Goal: Transaction & Acquisition: Purchase product/service

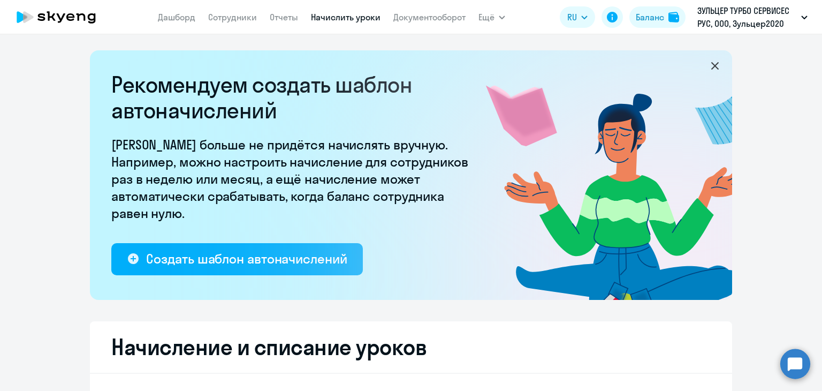
select select "10"
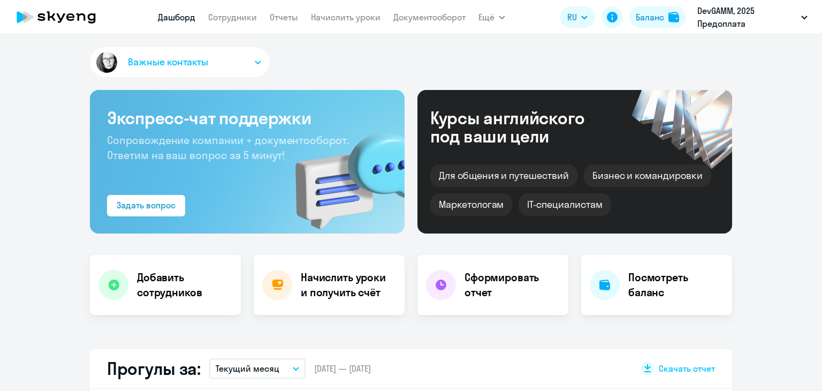
select select "30"
click at [326, 17] on link "Начислить уроки" at bounding box center [346, 17] width 70 height 11
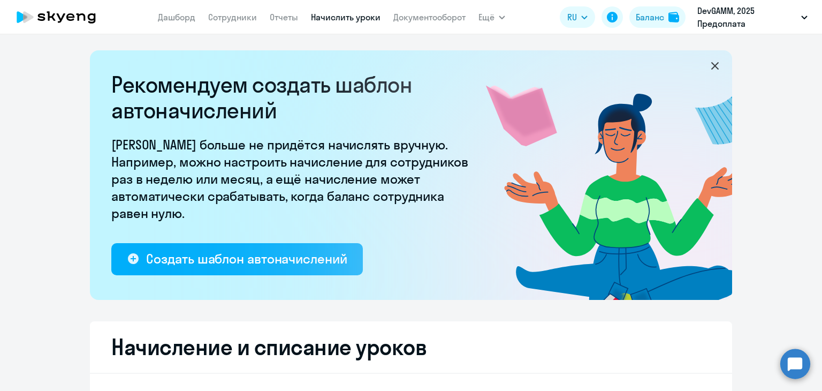
select select "10"
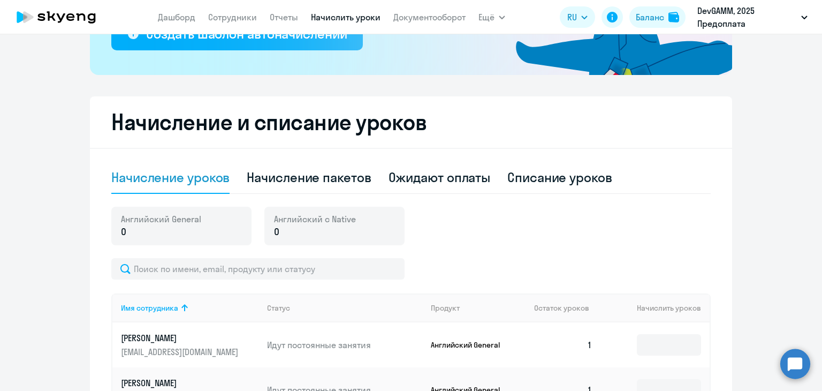
scroll to position [268, 0]
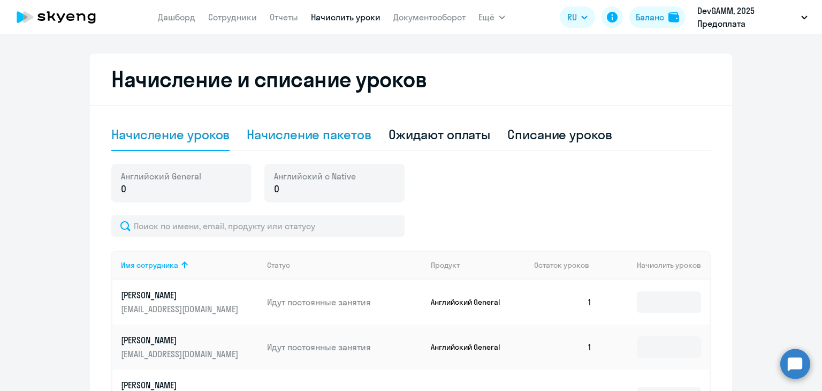
click at [324, 135] on div "Начисление пакетов" at bounding box center [309, 134] width 124 height 17
select select "10"
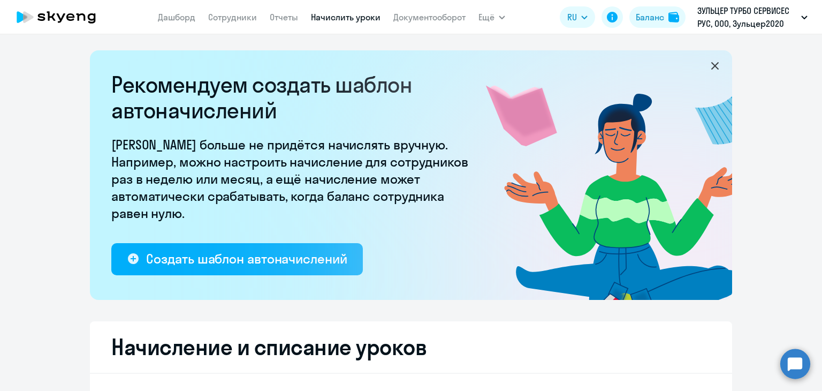
select select "10"
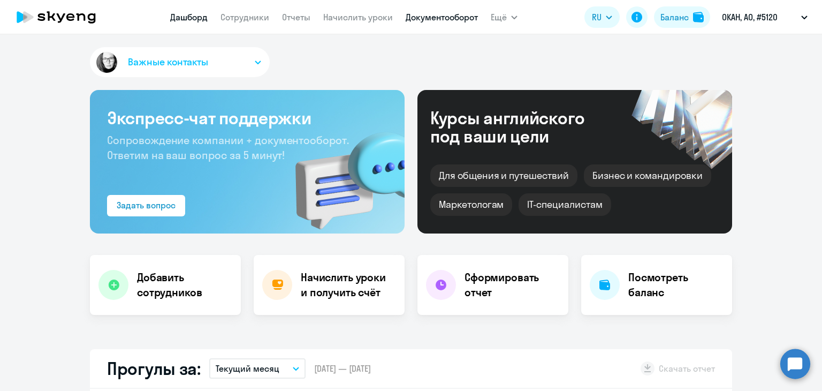
click at [456, 14] on link "Документооборот" at bounding box center [442, 17] width 72 height 11
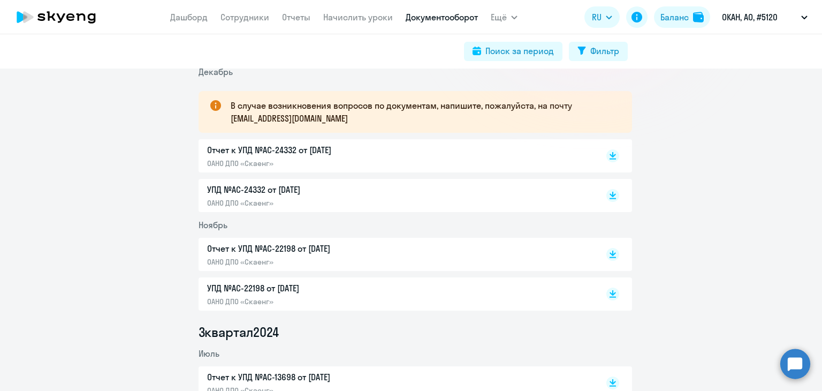
scroll to position [214, 0]
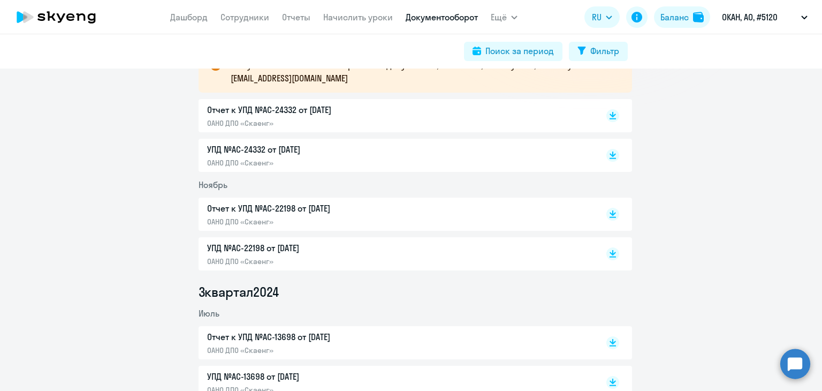
click at [284, 109] on p "Отчет к УПД №AC-24332 от 31.12.2024" at bounding box center [319, 109] width 225 height 13
click at [611, 112] on rect at bounding box center [612, 115] width 13 height 13
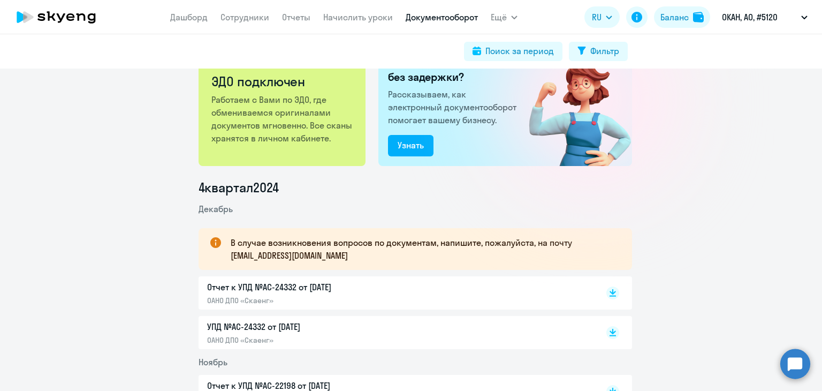
scroll to position [0, 0]
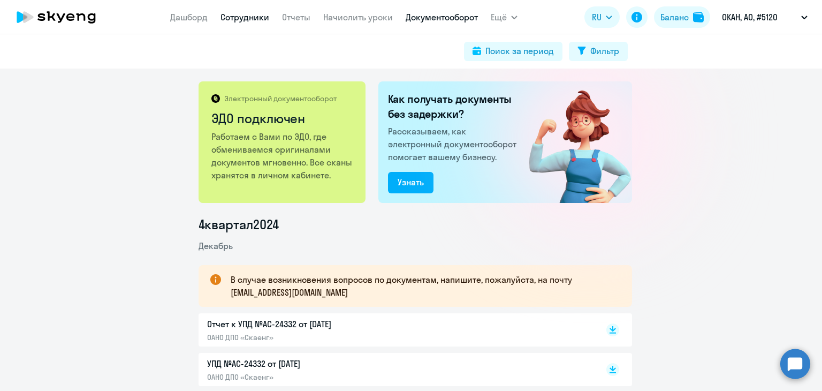
click at [244, 16] on link "Сотрудники" at bounding box center [245, 17] width 49 height 11
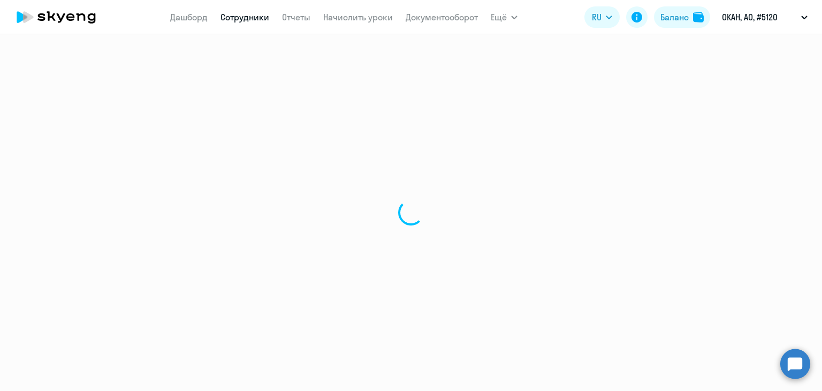
select select "30"
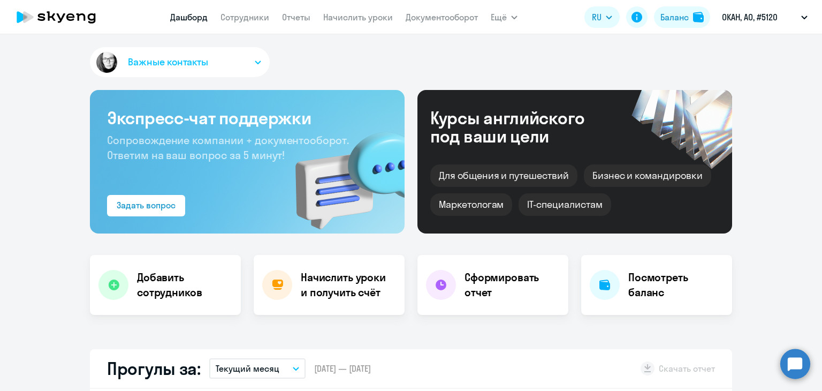
select select "30"
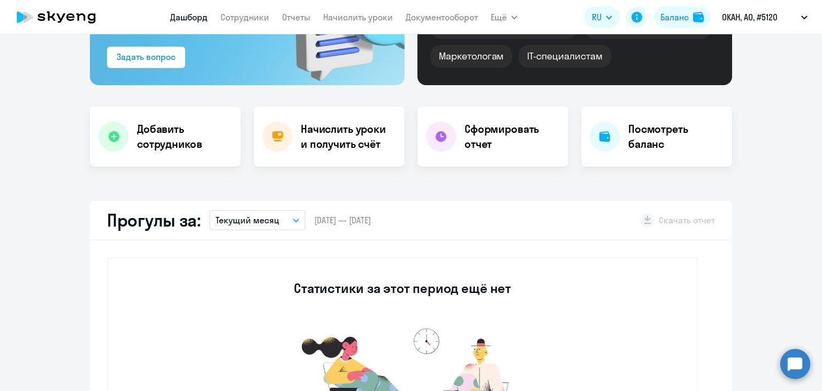
scroll to position [375, 0]
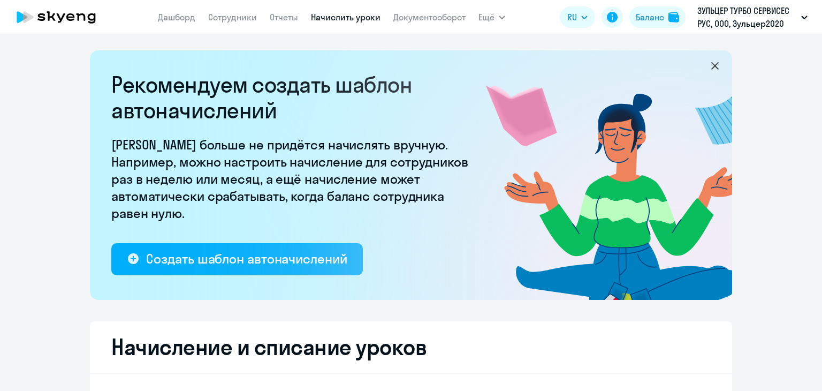
select select "10"
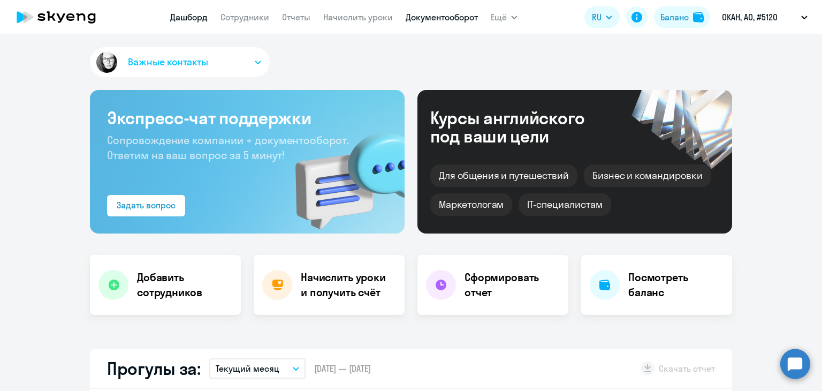
select select "30"
click at [254, 19] on link "Сотрудники" at bounding box center [245, 17] width 49 height 11
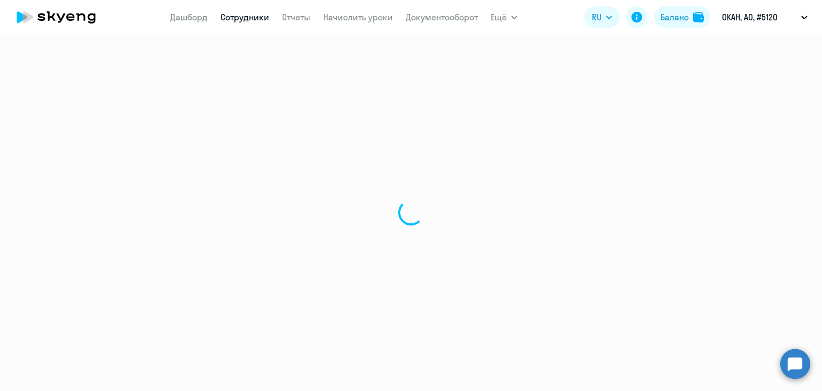
select select "30"
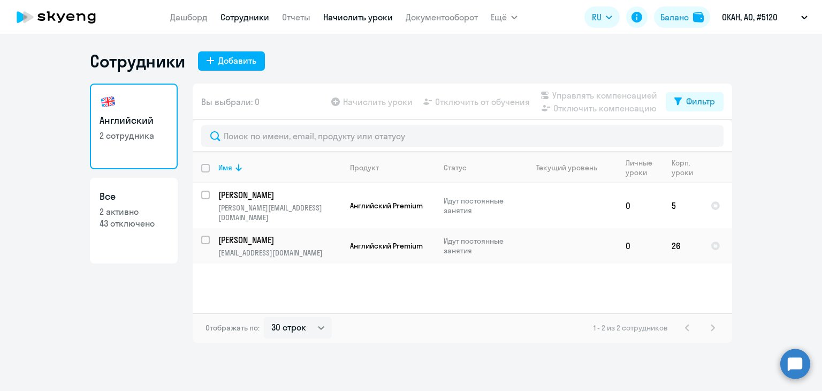
click at [341, 19] on link "Начислить уроки" at bounding box center [358, 17] width 70 height 11
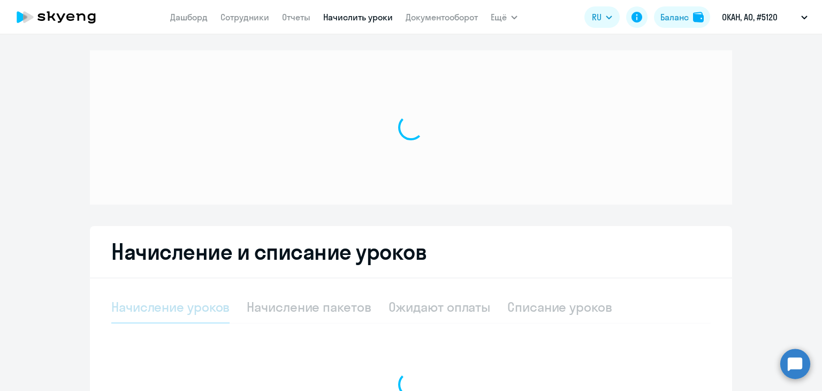
select select "10"
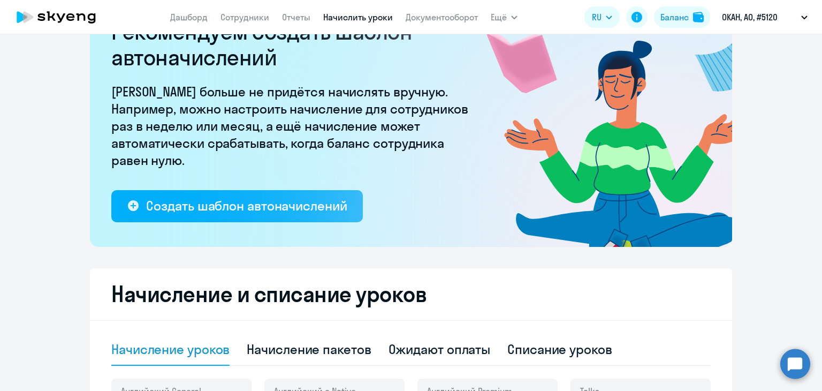
scroll to position [268, 0]
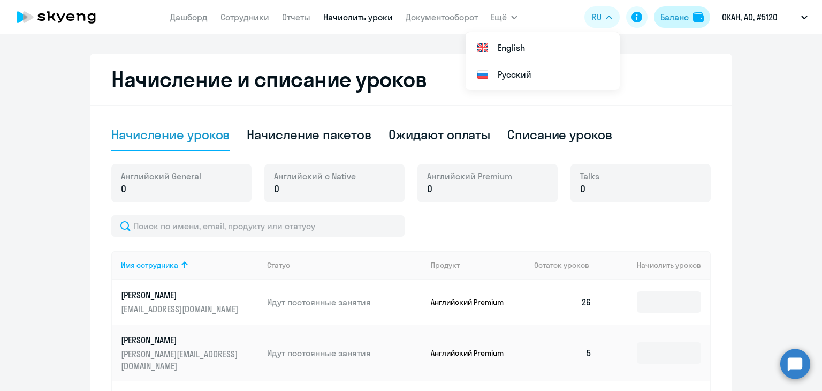
click at [664, 17] on div "Баланс" at bounding box center [674, 17] width 28 height 13
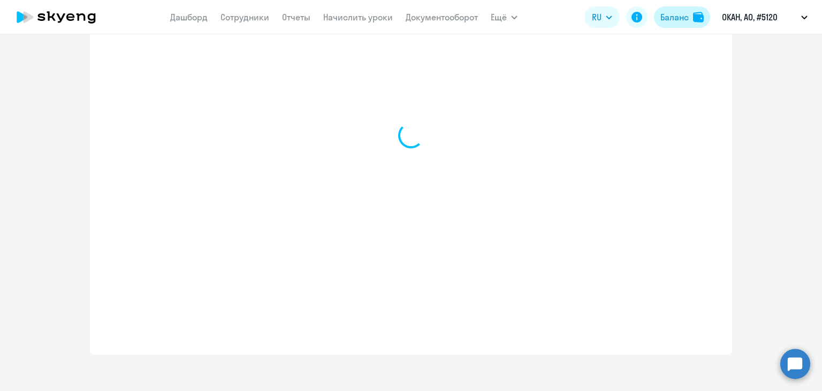
select select "english_adult_not_native_speaker"
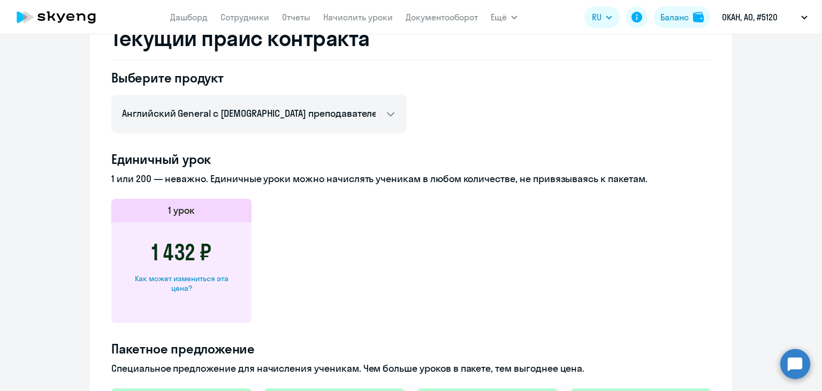
scroll to position [495, 0]
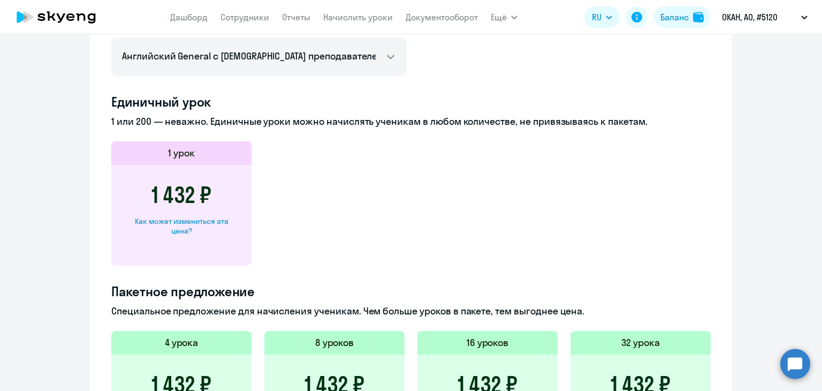
click at [186, 227] on div "Как может измениться эта цена?" at bounding box center [181, 225] width 106 height 19
select select "english_adult_not_native_speaker"
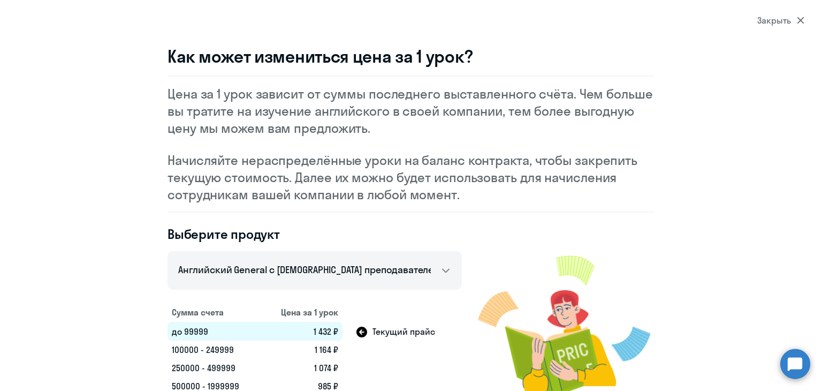
scroll to position [0, 0]
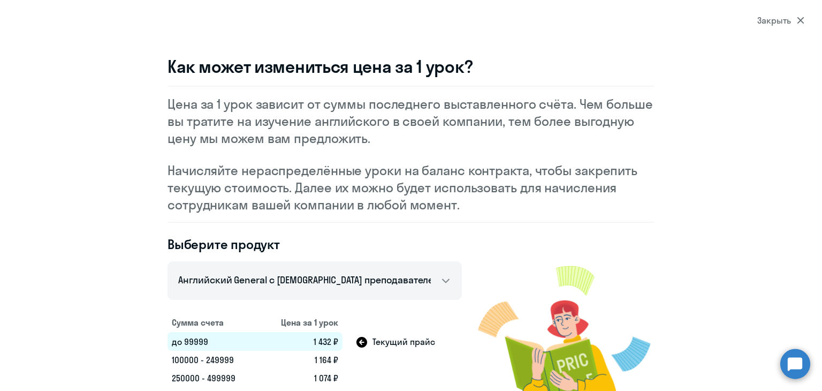
scroll to position [147, 0]
select select "10"
click at [763, 20] on div "Закрыть" at bounding box center [780, 20] width 47 height 13
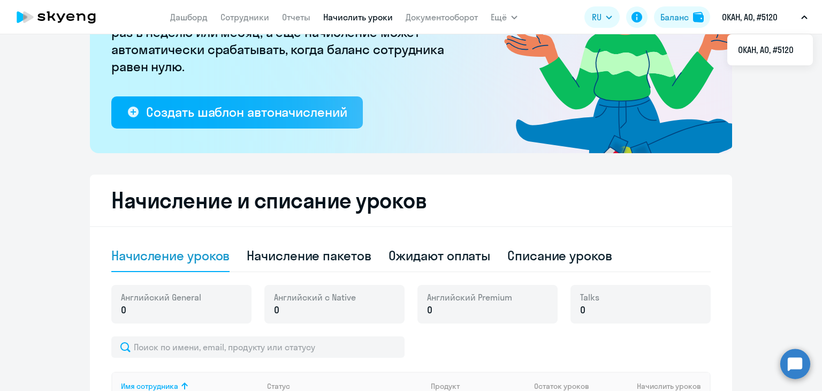
scroll to position [0, 0]
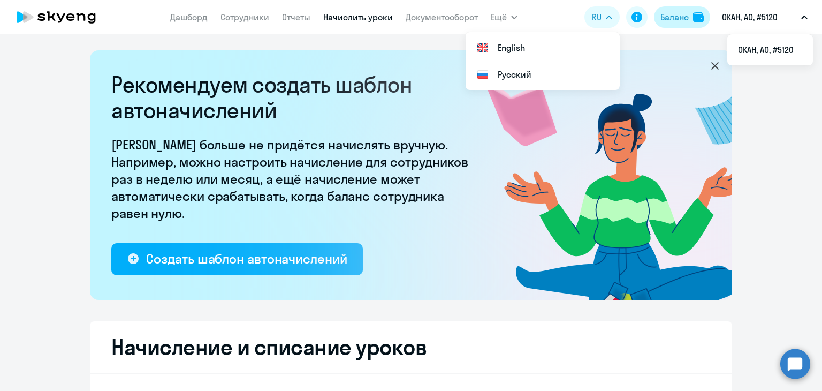
click at [698, 14] on img at bounding box center [698, 17] width 11 height 11
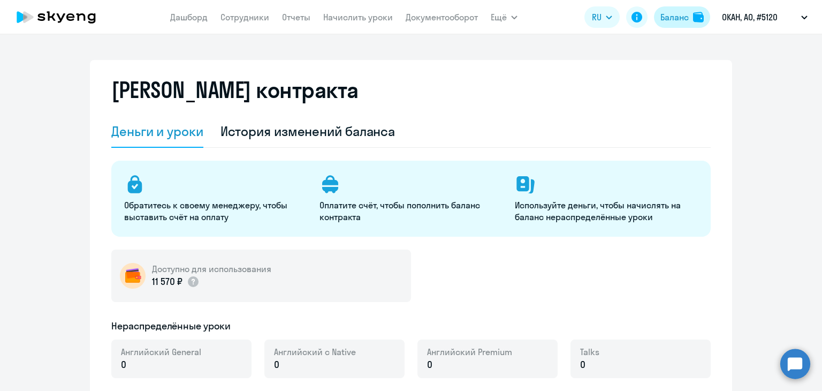
select select "english_adult_not_native_speaker"
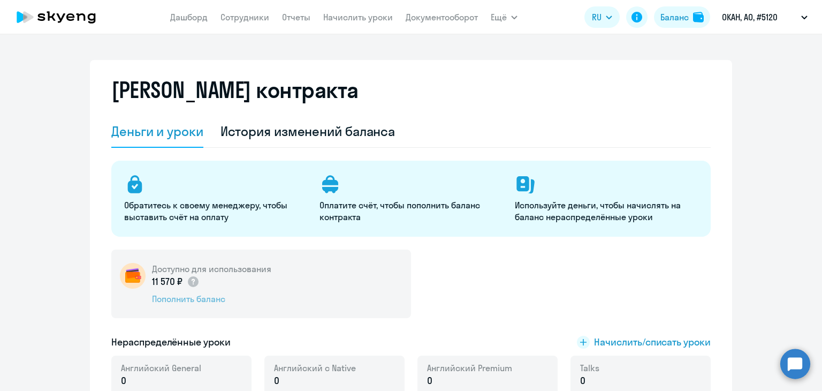
click at [199, 299] on div "Пополнить баланс" at bounding box center [211, 299] width 119 height 12
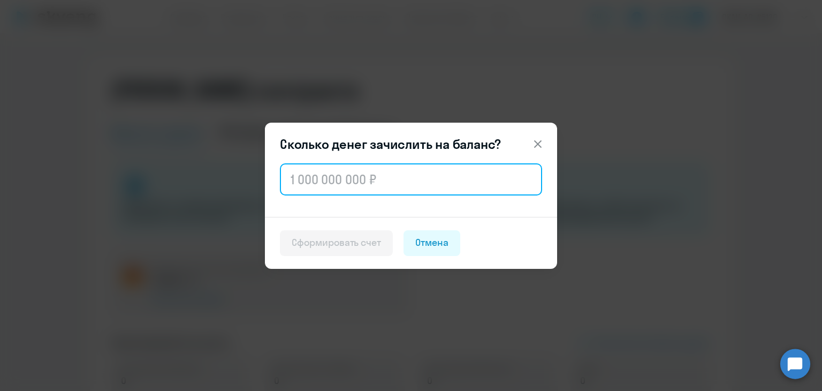
click at [336, 178] on input "text" at bounding box center [411, 179] width 262 height 32
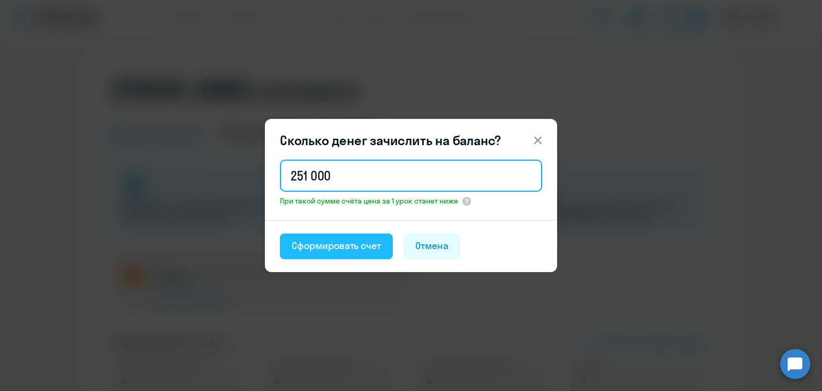
type input "251 000"
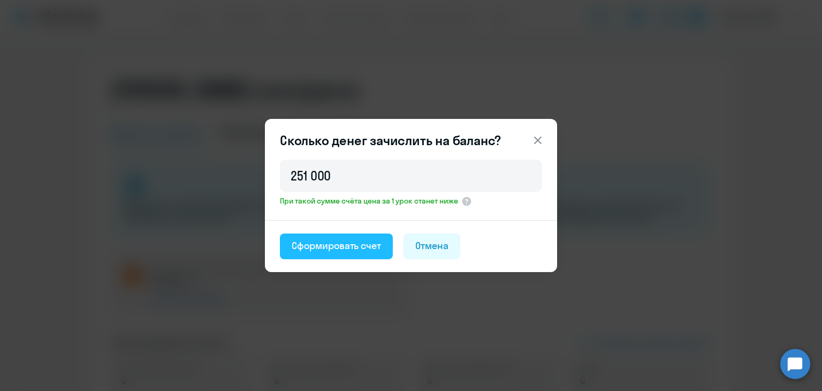
click at [355, 242] on div "Сформировать счет" at bounding box center [336, 246] width 89 height 14
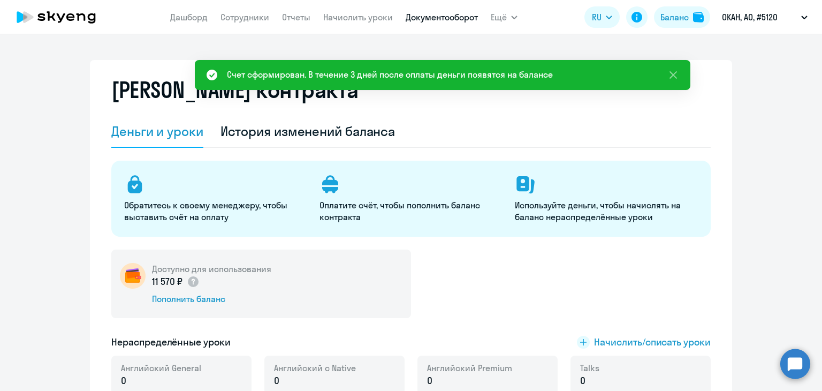
click at [438, 19] on link "Документооборот" at bounding box center [442, 17] width 72 height 11
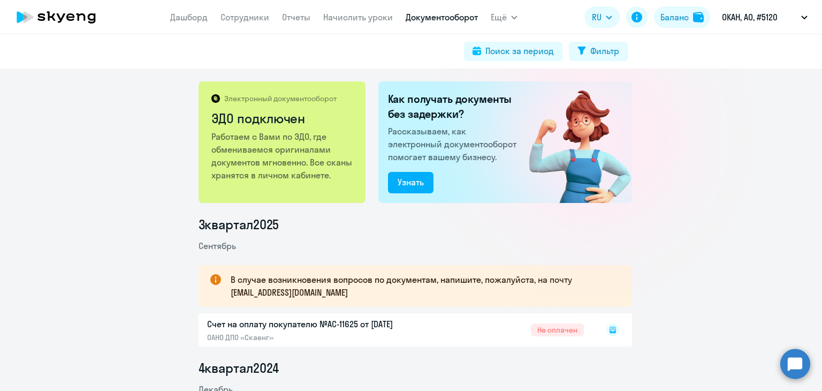
click at [611, 329] on icon at bounding box center [613, 329] width 4 height 1
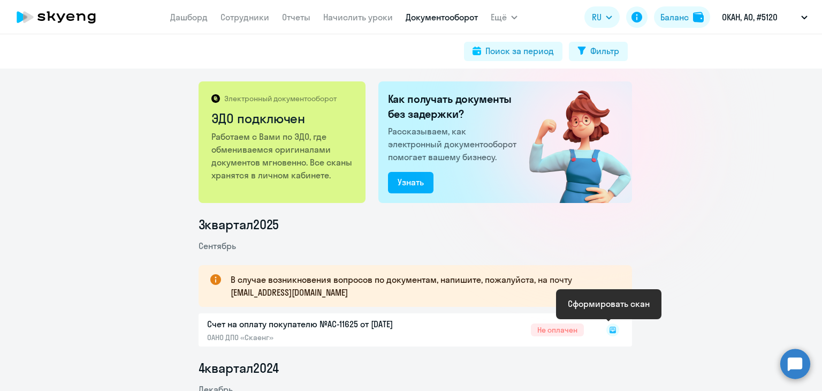
click at [609, 329] on rect at bounding box center [612, 329] width 13 height 13
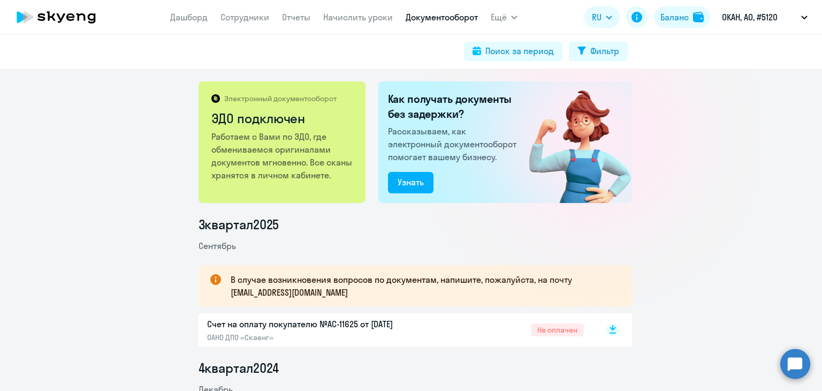
click at [612, 330] on rect at bounding box center [612, 329] width 13 height 13
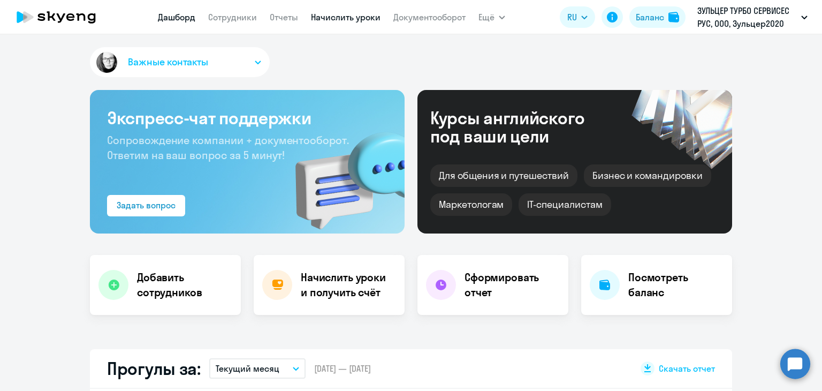
click at [329, 20] on link "Начислить уроки" at bounding box center [346, 17] width 70 height 11
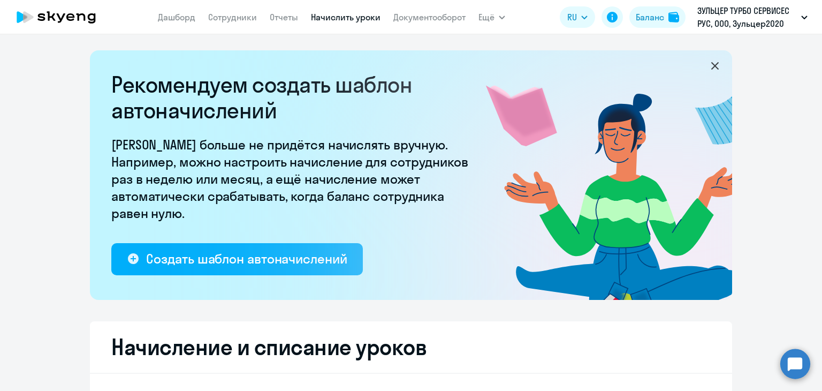
select select "10"
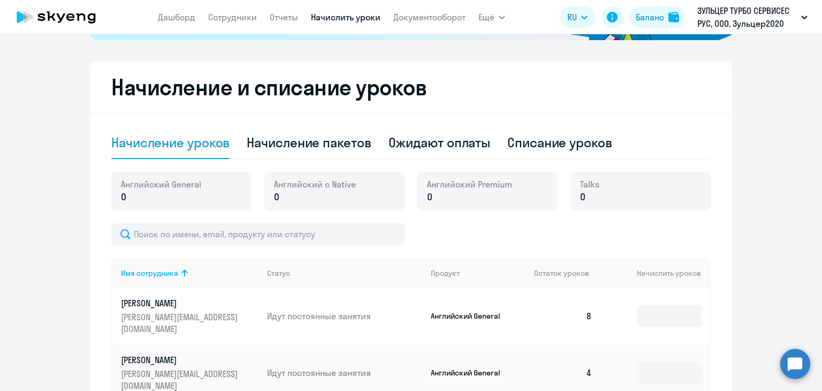
scroll to position [268, 0]
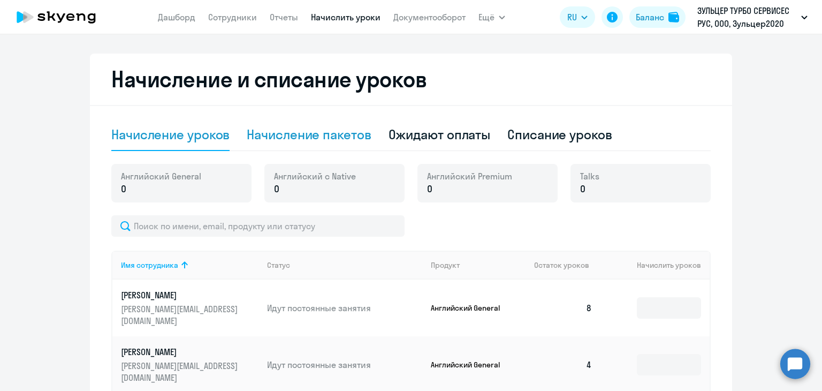
click at [310, 142] on div "Начисление пакетов" at bounding box center [309, 134] width 124 height 17
select select "10"
